Goal: Transaction & Acquisition: Purchase product/service

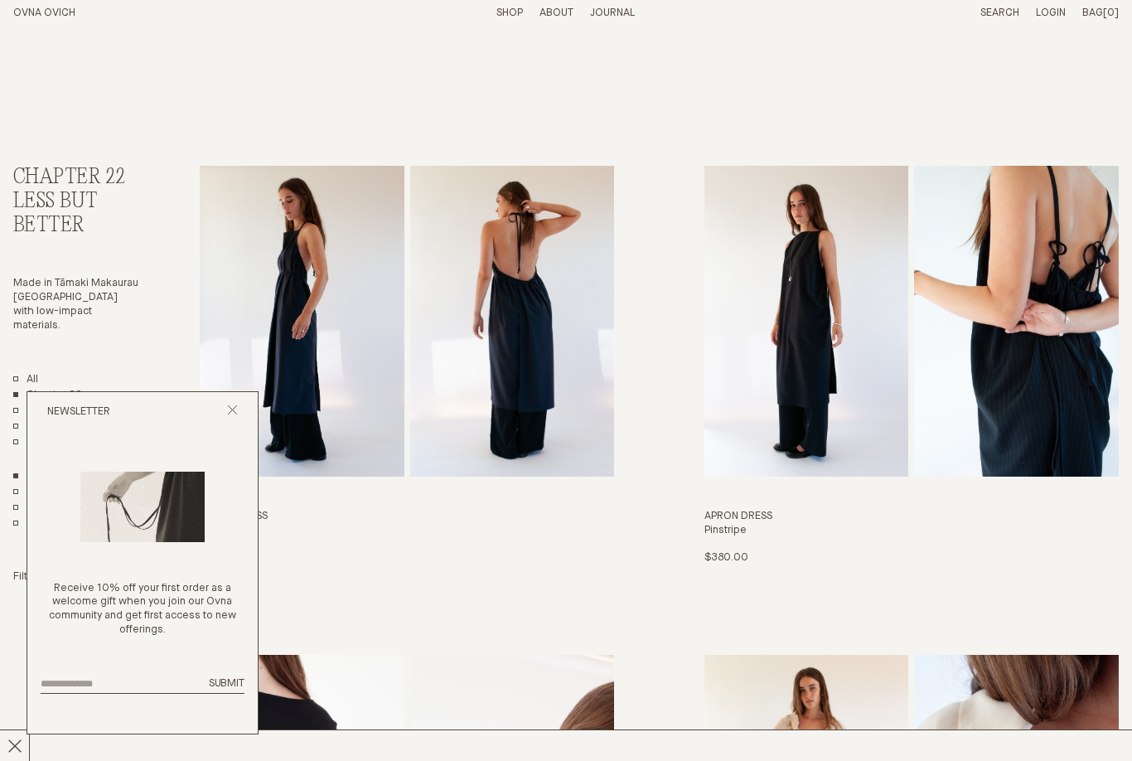
click at [235, 411] on line "Close popup" at bounding box center [232, 409] width 9 height 9
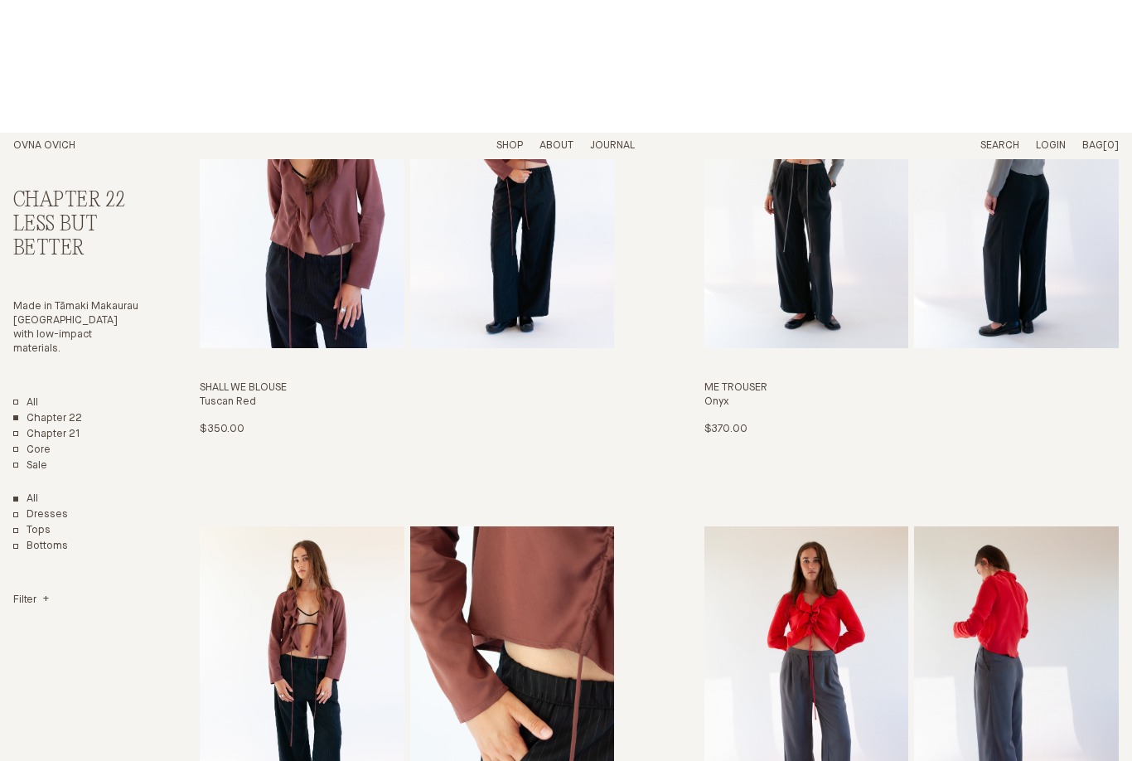
scroll to position [2452, 0]
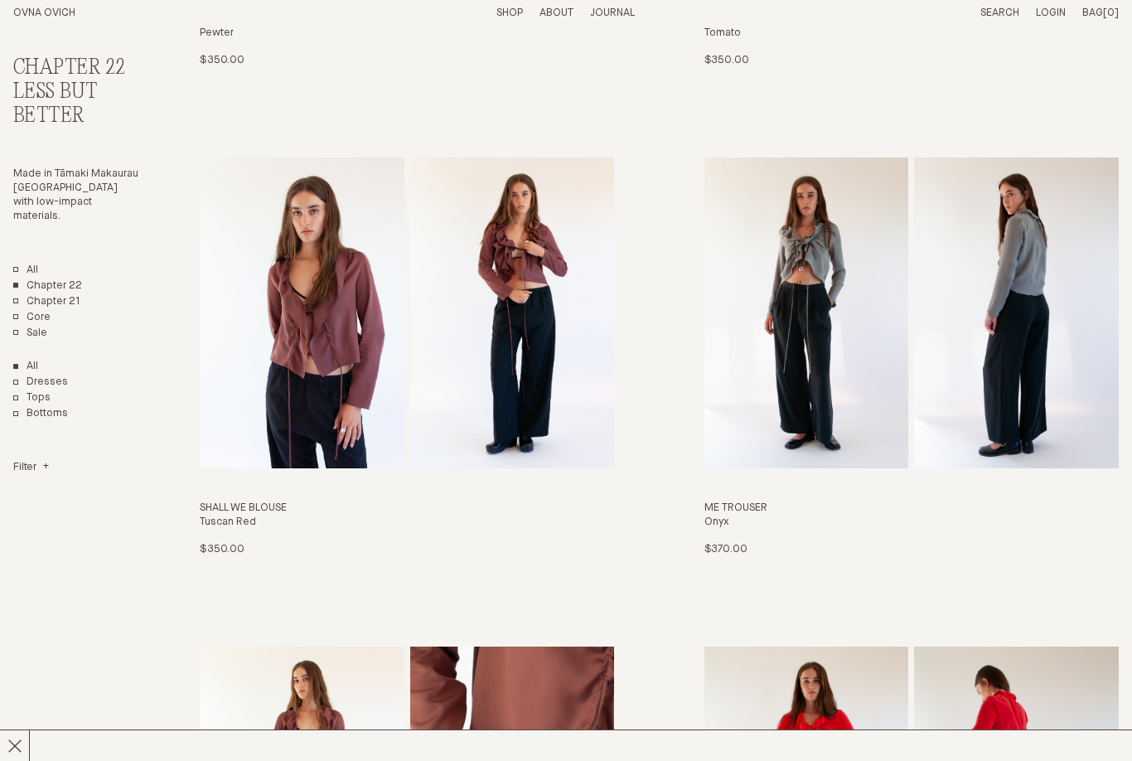
click at [797, 336] on link "Me Trouser Onyx $370.00 S M L" at bounding box center [911, 356] width 415 height 399
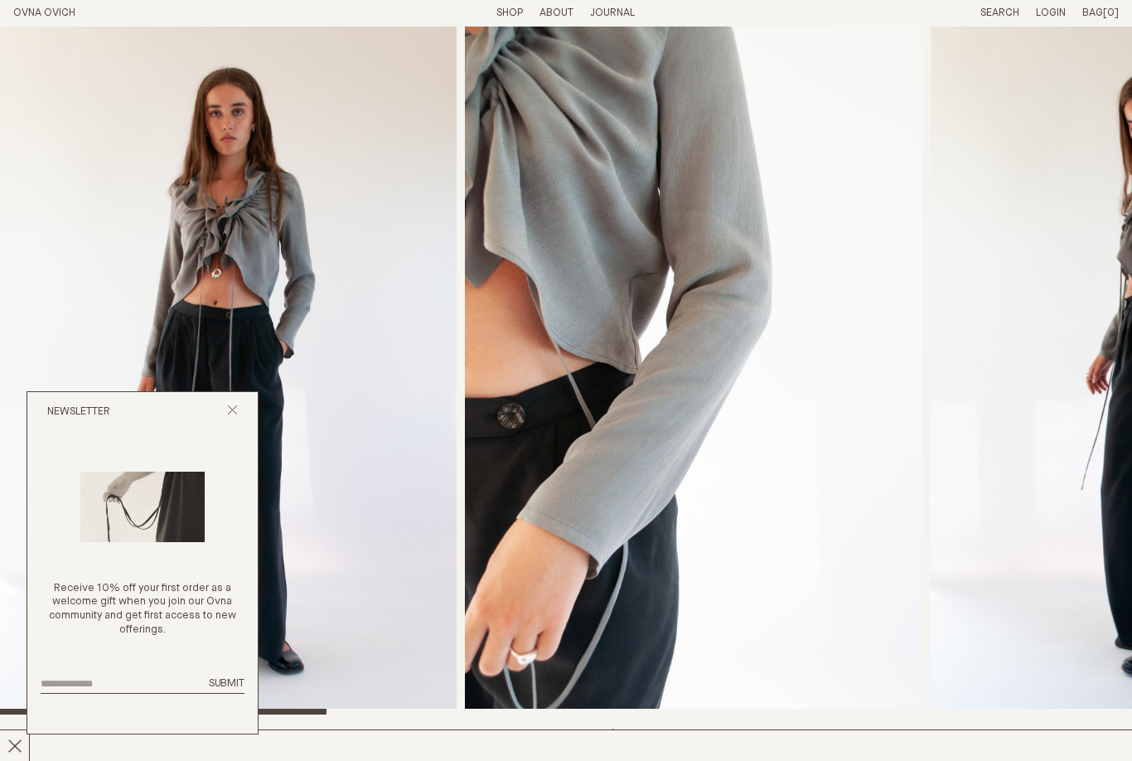
click at [235, 415] on icon "Close popup" at bounding box center [232, 409] width 11 height 11
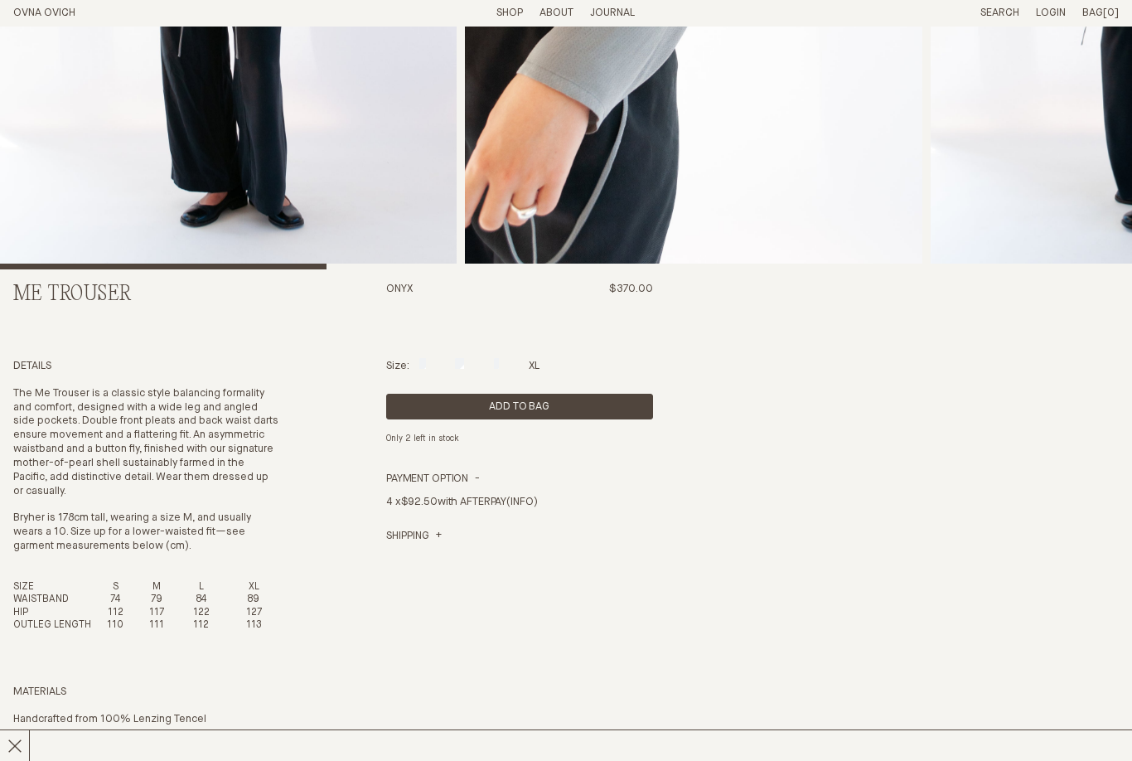
scroll to position [445, 0]
click at [533, 369] on div at bounding box center [535, 363] width 12 height 11
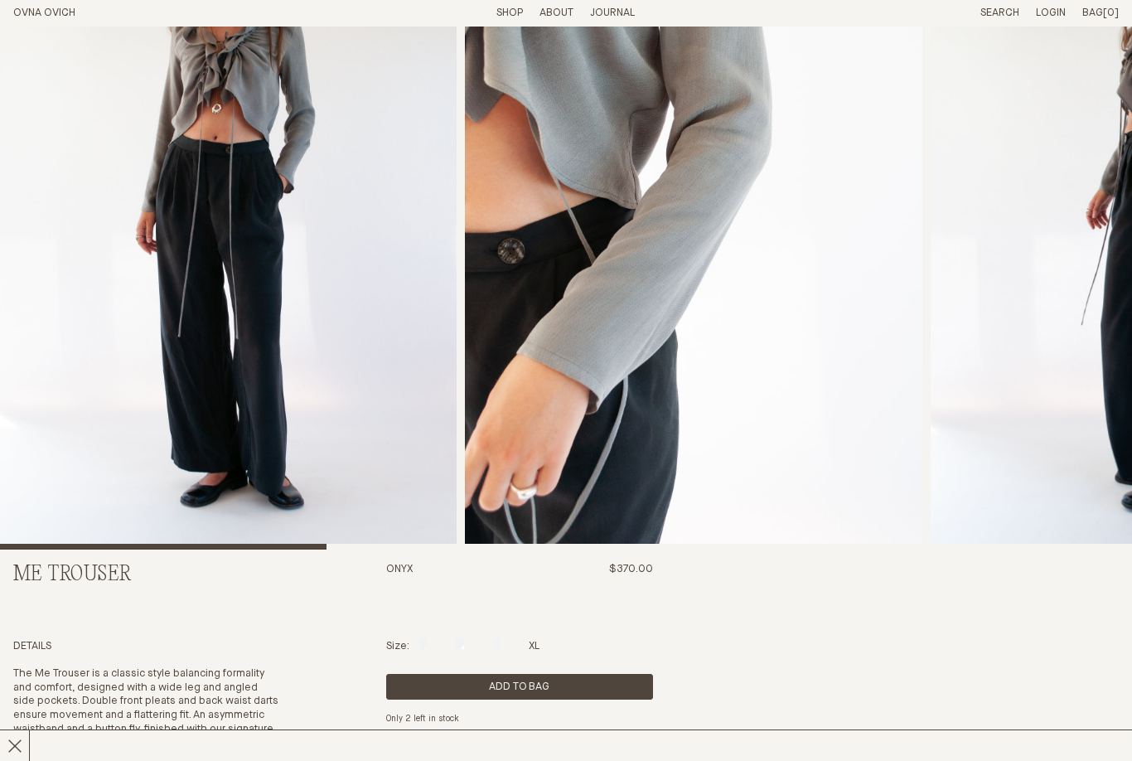
scroll to position [0, 0]
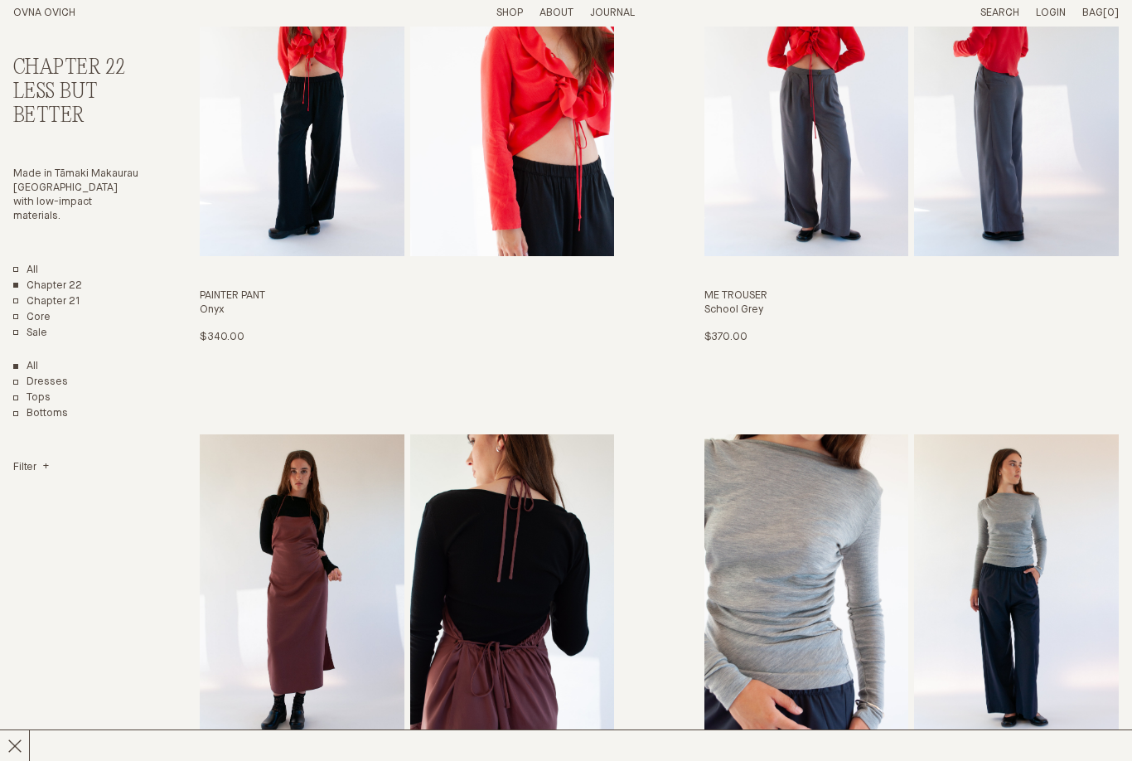
scroll to position [1074, 0]
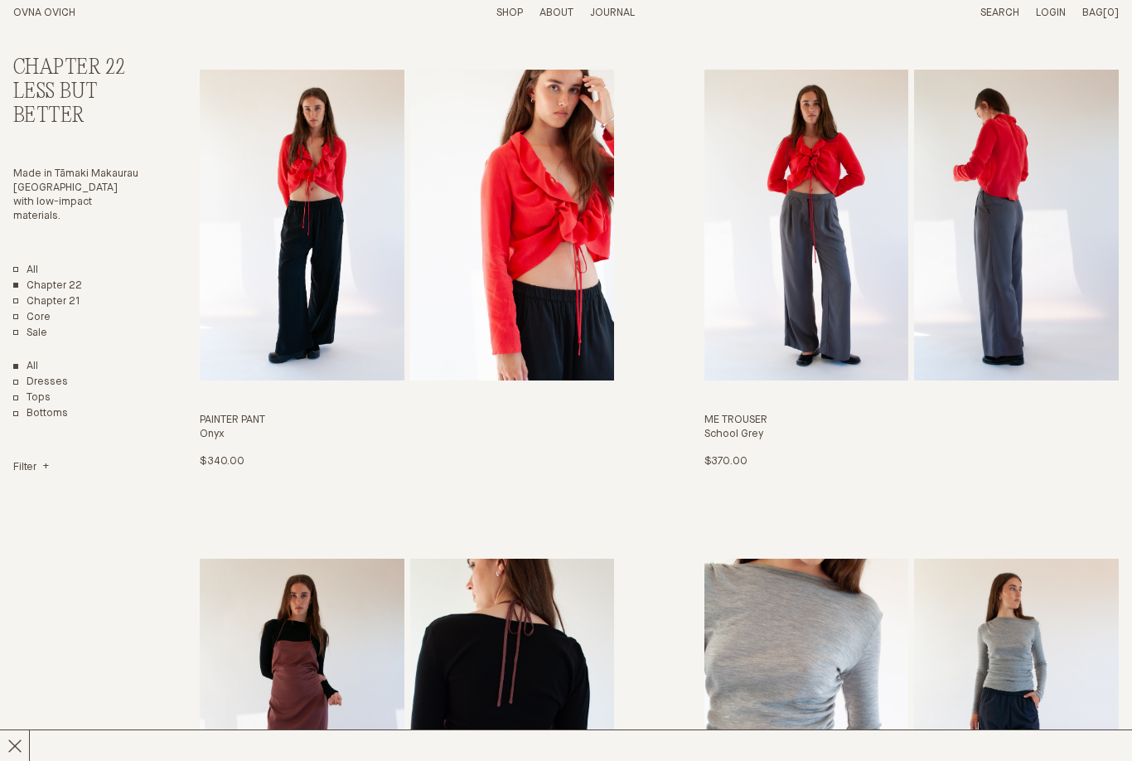
click at [295, 300] on link "Painter Pant Onyx $340.00 S M L XL" at bounding box center [407, 269] width 415 height 399
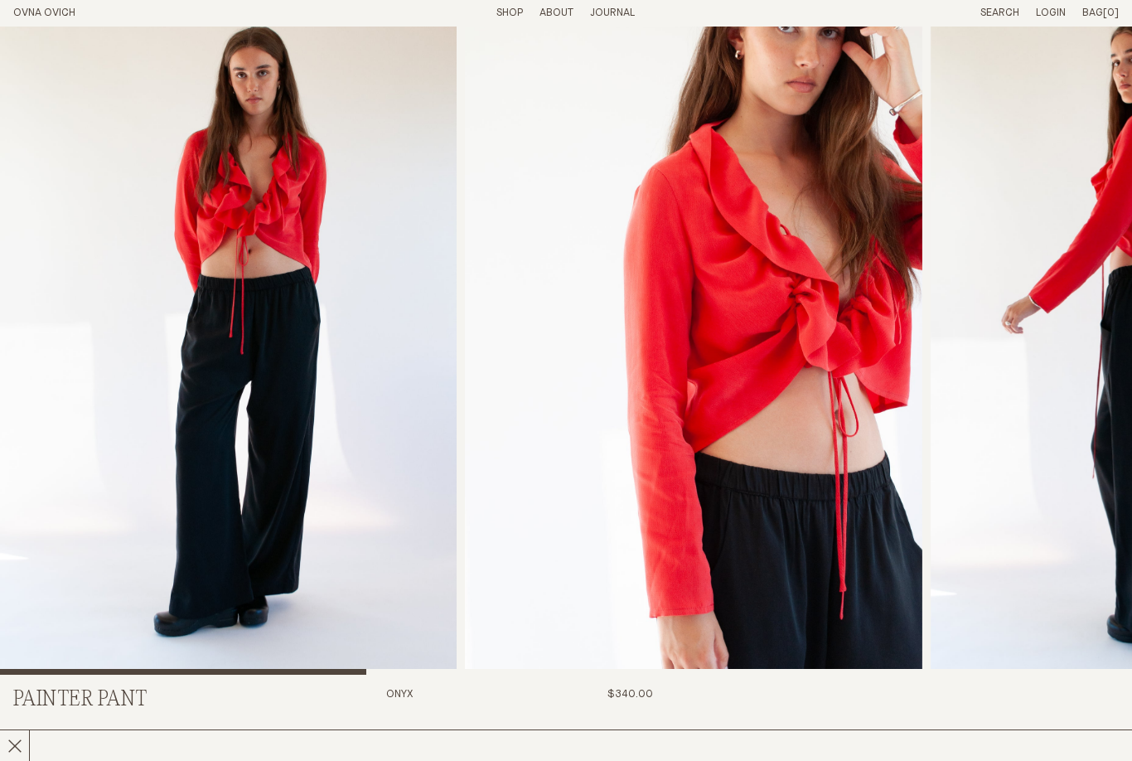
scroll to position [29, 0]
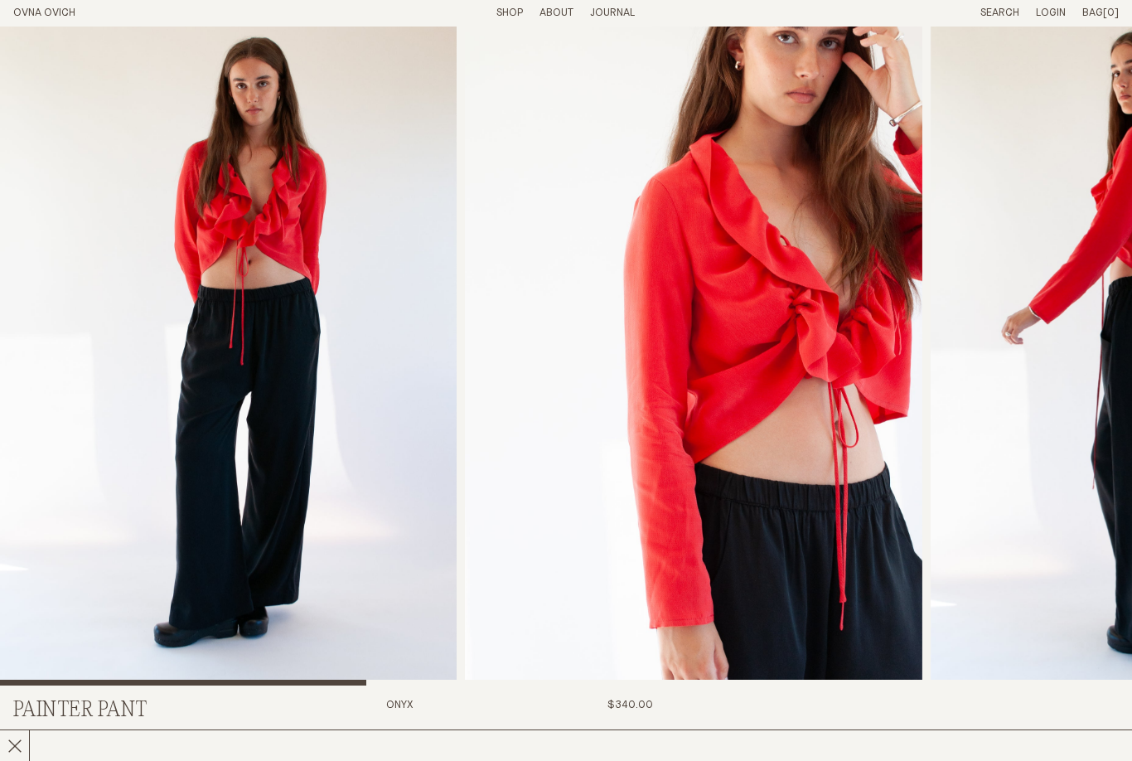
click at [289, 481] on img "1 / 7" at bounding box center [228, 342] width 456 height 688
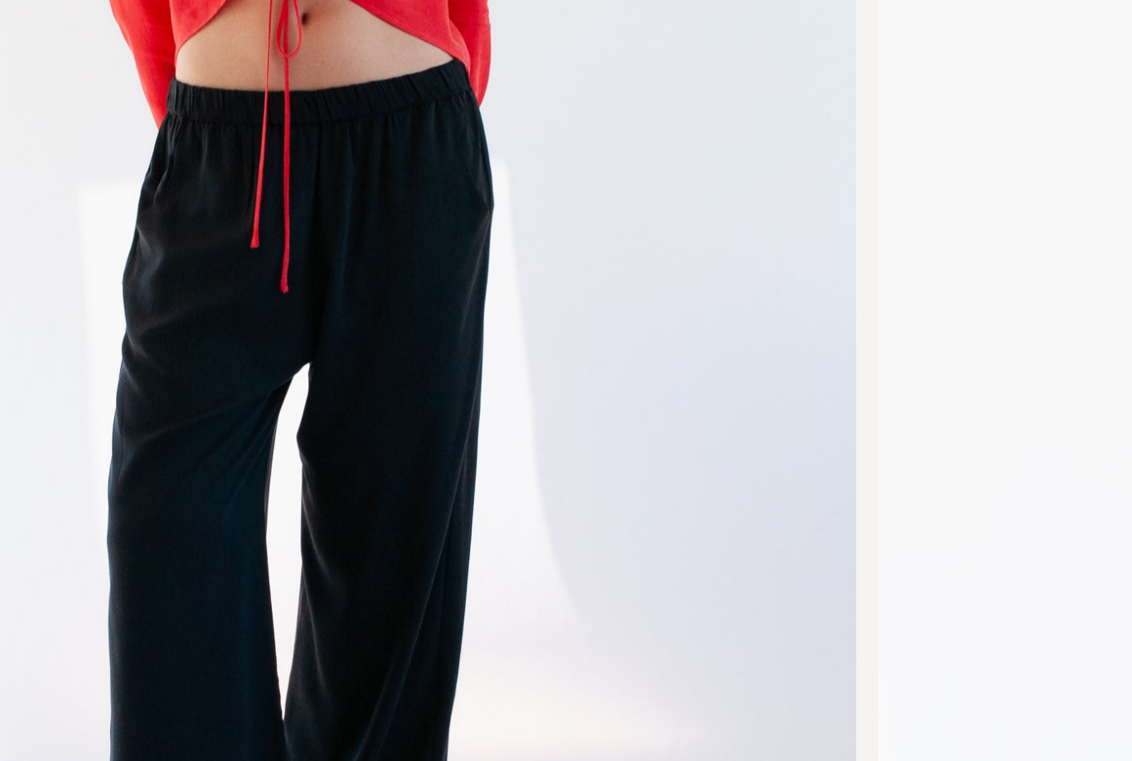
scroll to position [0, 0]
